Goal: Navigation & Orientation: Find specific page/section

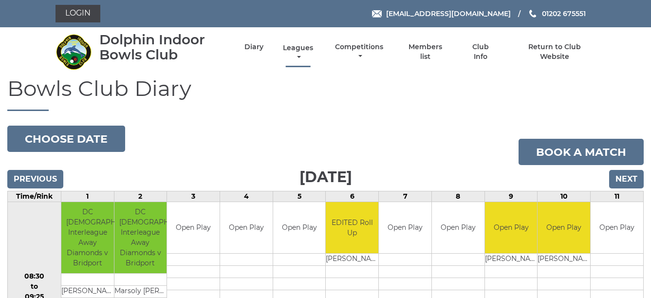
click at [297, 48] on link "Leagues" at bounding box center [297, 52] width 35 height 19
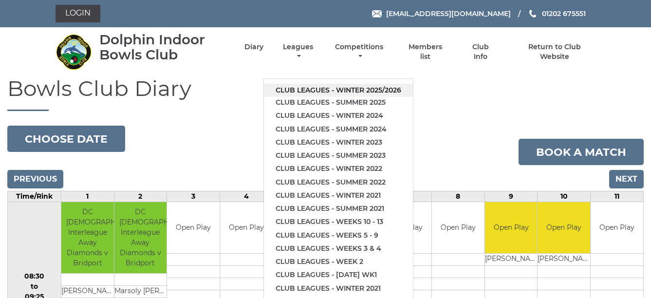
click at [375, 89] on link "Club leagues - Winter 2025/2026" at bounding box center [338, 90] width 149 height 13
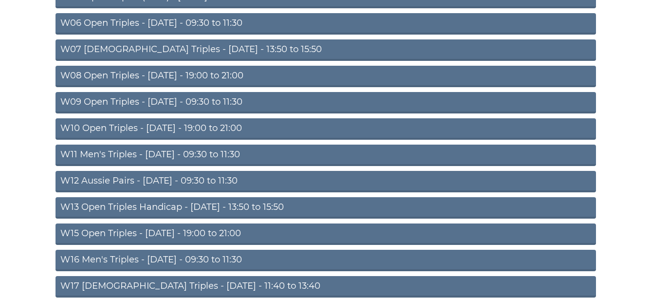
scroll to position [259, 0]
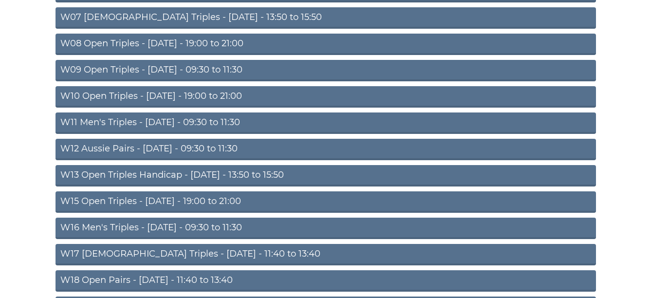
click at [253, 275] on link "W18 Open Pairs - [DATE] - 11:40 to 13:40" at bounding box center [325, 280] width 540 height 21
